Goal: Find specific page/section: Find specific page/section

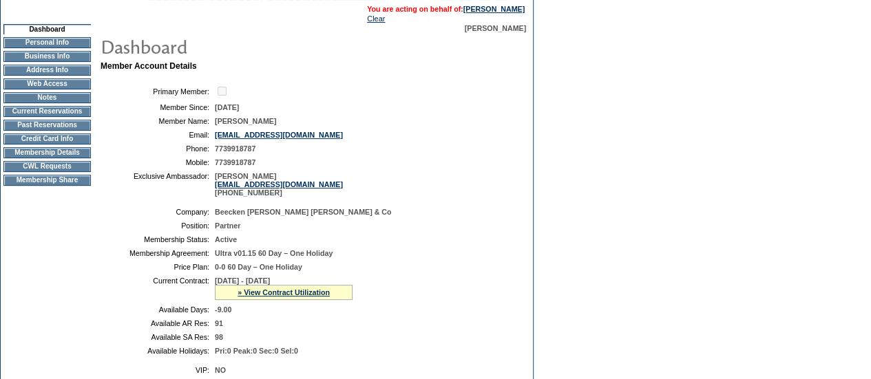
scroll to position [109, 0]
drag, startPoint x: 267, startPoint y: 158, endPoint x: 216, endPoint y: 158, distance: 51.0
click at [216, 158] on table "Primary Member: Member Since: [DATE] Member Name: [PERSON_NAME] Email: [EMAIL_A…" at bounding box center [307, 140] width 413 height 123
copy span "7739918787"
drag, startPoint x: 310, startPoint y: 138, endPoint x: 216, endPoint y: 138, distance: 93.7
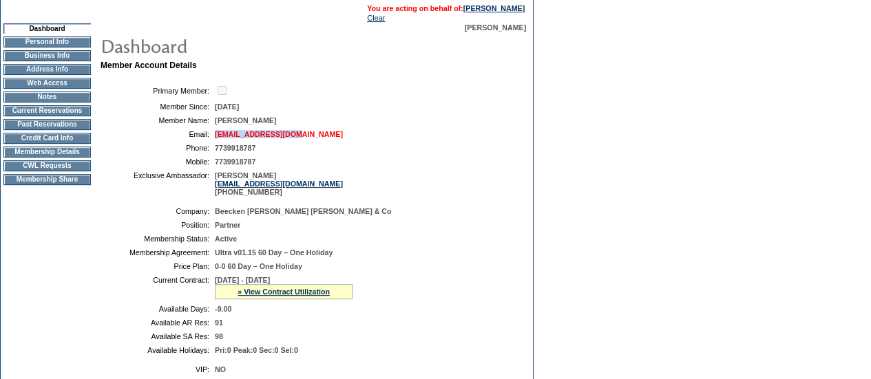
click at [216, 138] on td "[EMAIL_ADDRESS][DOMAIN_NAME]" at bounding box center [361, 134] width 293 height 8
copy link "[EMAIL_ADDRESS][DOMAIN_NAME]"
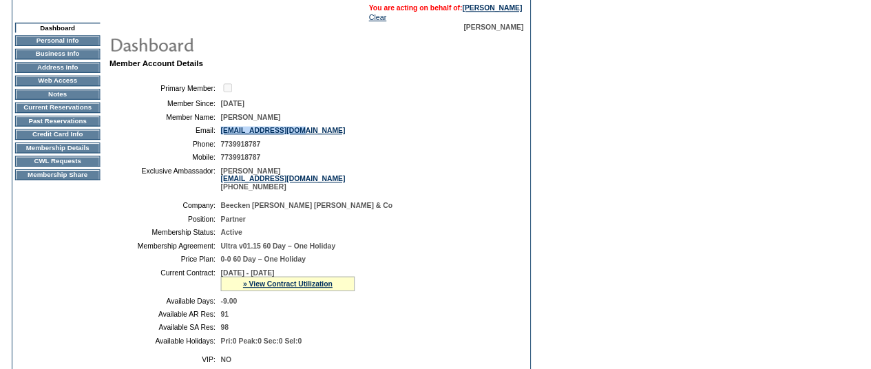
scroll to position [0, 0]
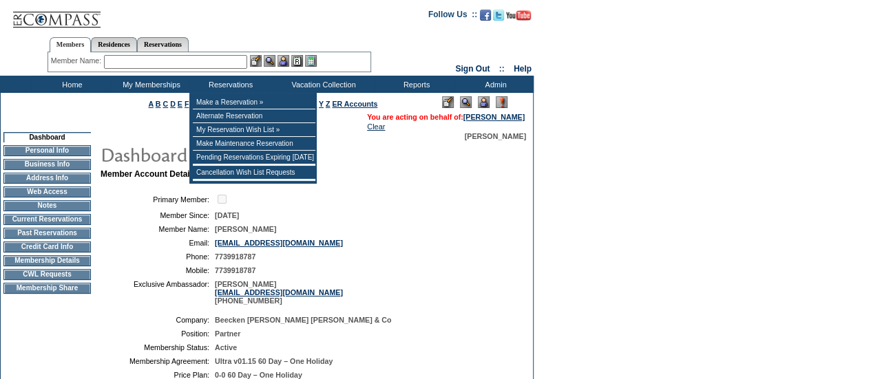
click at [212, 54] on div "Member Name: Destination or Residence: ReservationId:" at bounding box center [210, 62] width 324 height 20
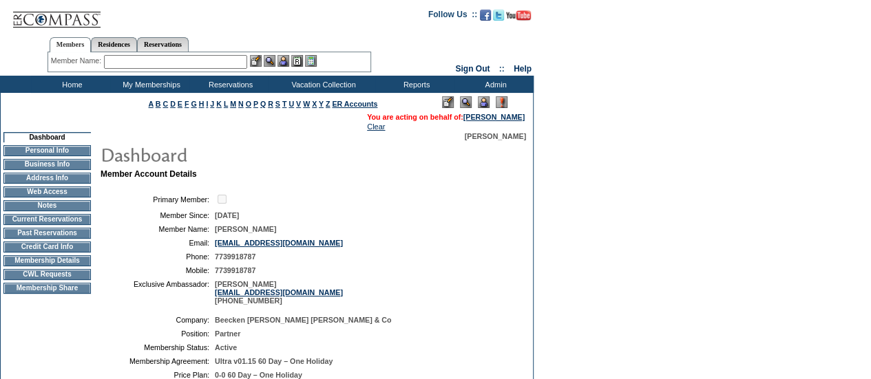
click at [212, 68] on input "text" at bounding box center [175, 62] width 143 height 14
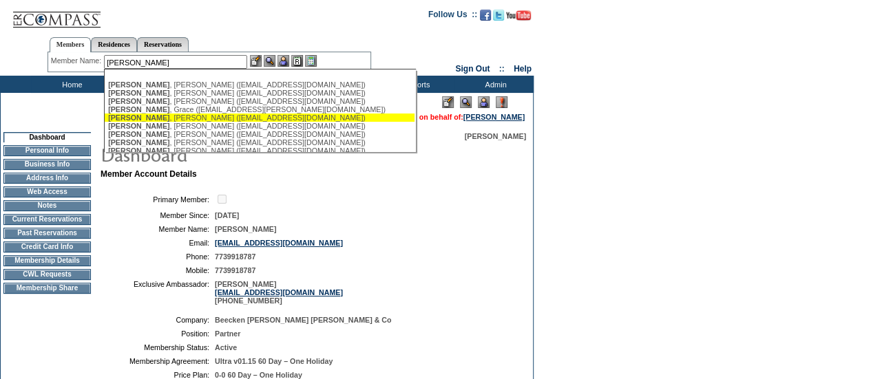
click at [194, 118] on div "[PERSON_NAME] ([EMAIL_ADDRESS][DOMAIN_NAME])" at bounding box center [259, 118] width 303 height 8
type input "[PERSON_NAME] ([EMAIL_ADDRESS][DOMAIN_NAME])"
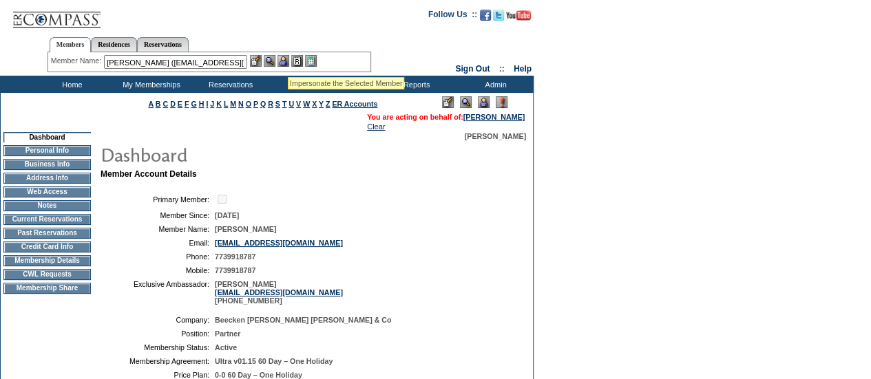
click at [288, 60] on img at bounding box center [284, 61] width 12 height 12
click at [272, 61] on img at bounding box center [270, 61] width 12 height 12
